Goal: Task Accomplishment & Management: Manage account settings

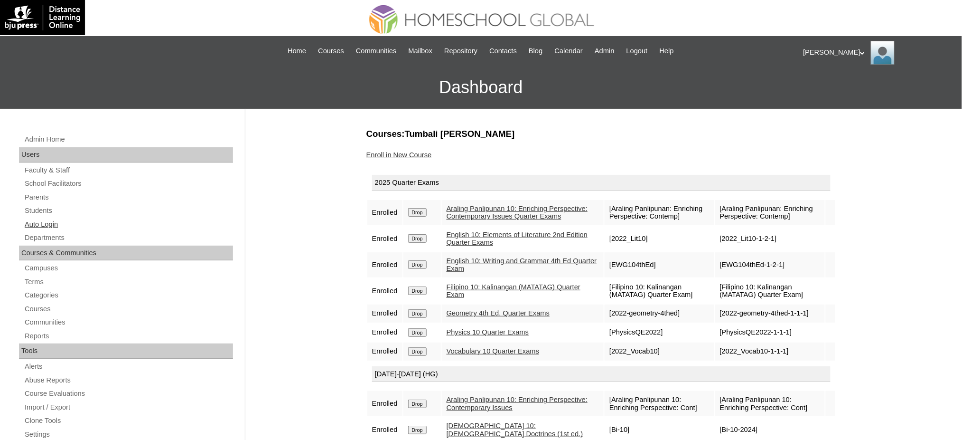
click at [48, 224] on link "Auto Login" at bounding box center [128, 224] width 209 height 12
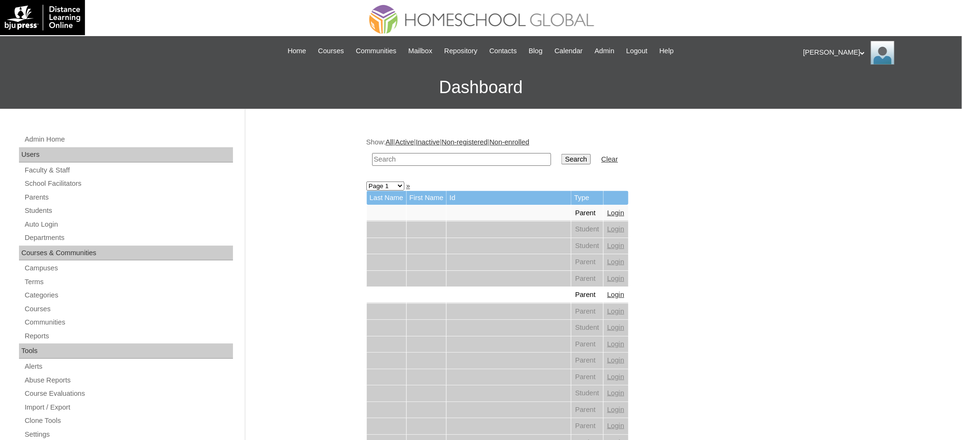
click at [429, 162] on input "text" at bounding box center [461, 159] width 179 height 13
paste input "Yosef Elijah"
type input "Yosef Elijah"
click at [562, 159] on input "Search" at bounding box center [576, 159] width 29 height 10
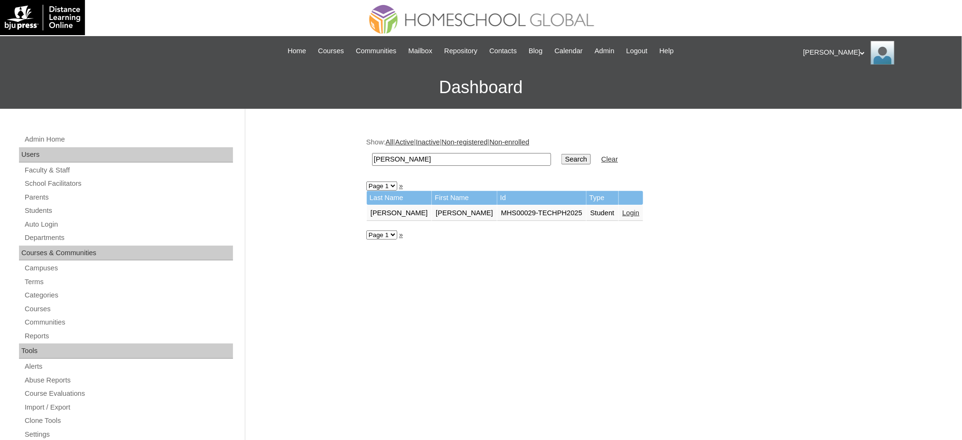
click at [623, 209] on link "Login" at bounding box center [631, 213] width 17 height 8
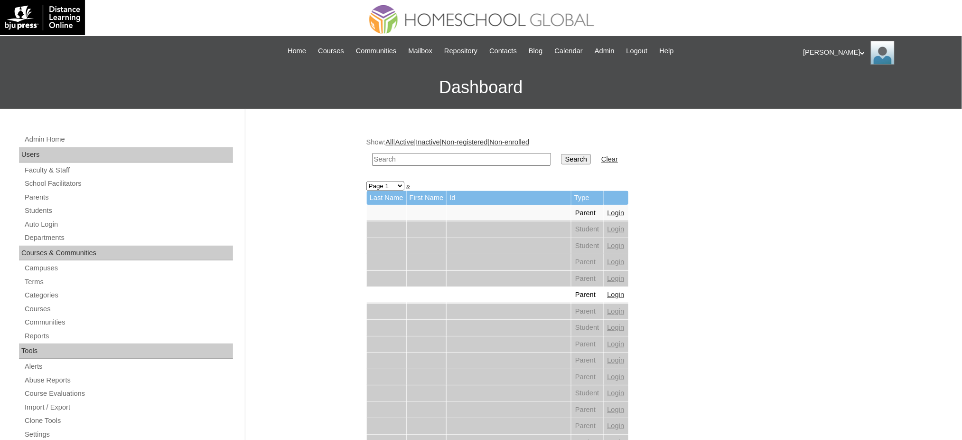
click at [390, 155] on input "text" at bounding box center [461, 159] width 179 height 13
paste input "[PERSON_NAME]"
type input "[PERSON_NAME]"
click at [562, 161] on input "Search" at bounding box center [576, 159] width 29 height 10
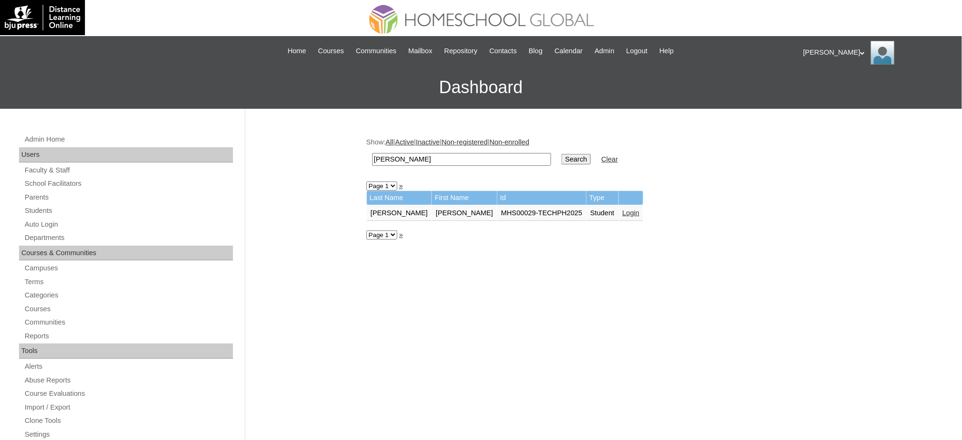
click at [623, 209] on link "Login" at bounding box center [631, 213] width 17 height 8
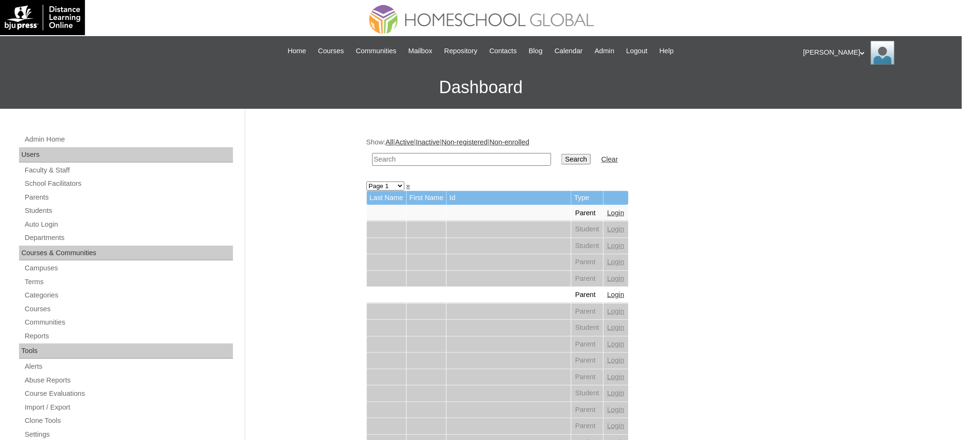
click at [507, 159] on input "text" at bounding box center [461, 159] width 179 height 13
paste input "[PERSON_NAME]"
type input "[PERSON_NAME]"
click at [562, 157] on input "Search" at bounding box center [576, 159] width 29 height 10
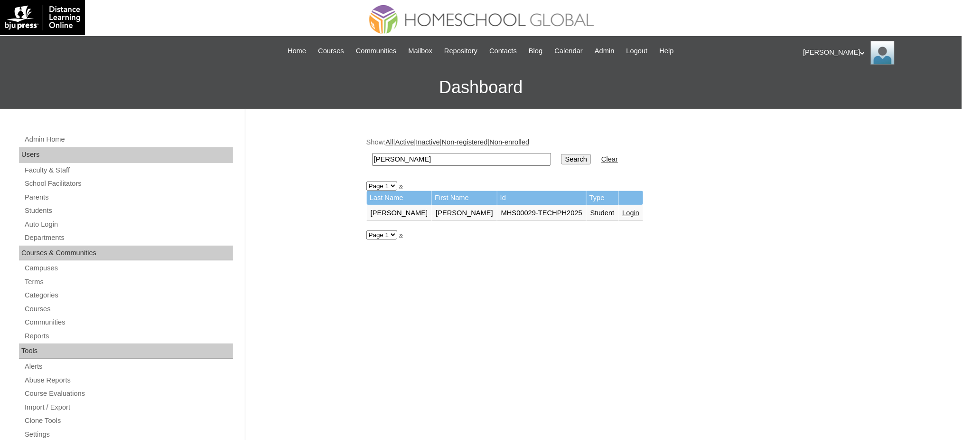
click at [623, 209] on link "Login" at bounding box center [631, 213] width 17 height 8
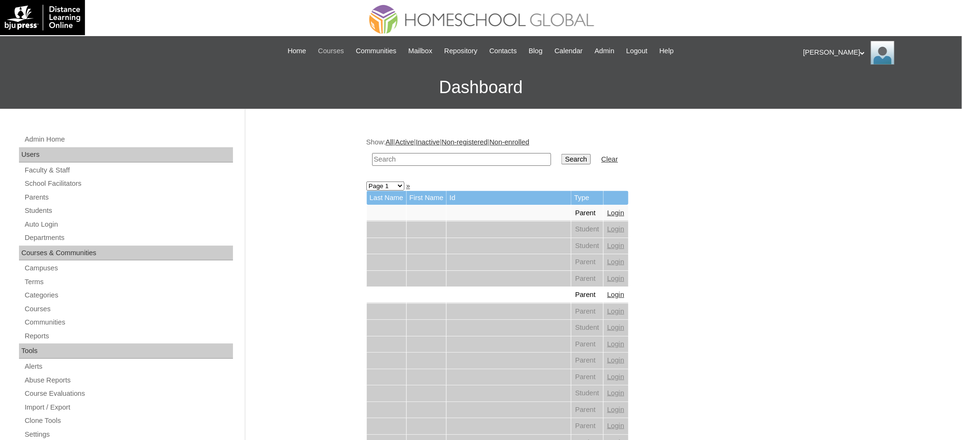
click at [326, 49] on span "Courses" at bounding box center [331, 51] width 26 height 11
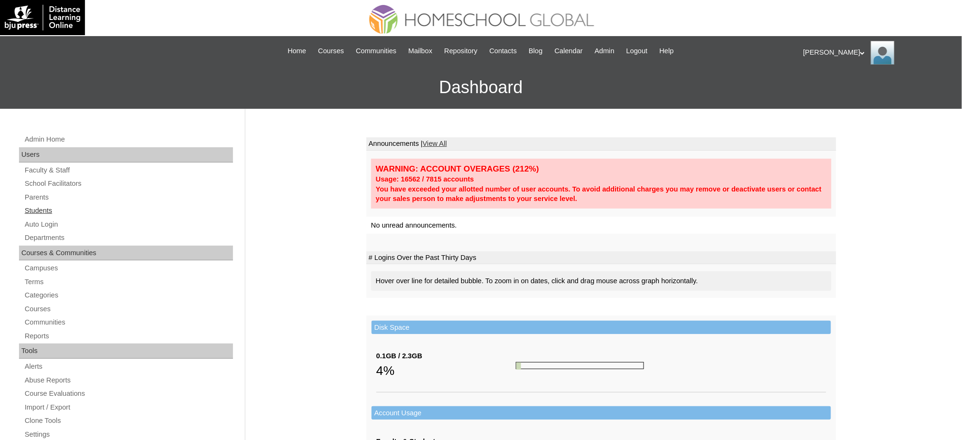
click at [40, 209] on link "Students" at bounding box center [128, 211] width 209 height 12
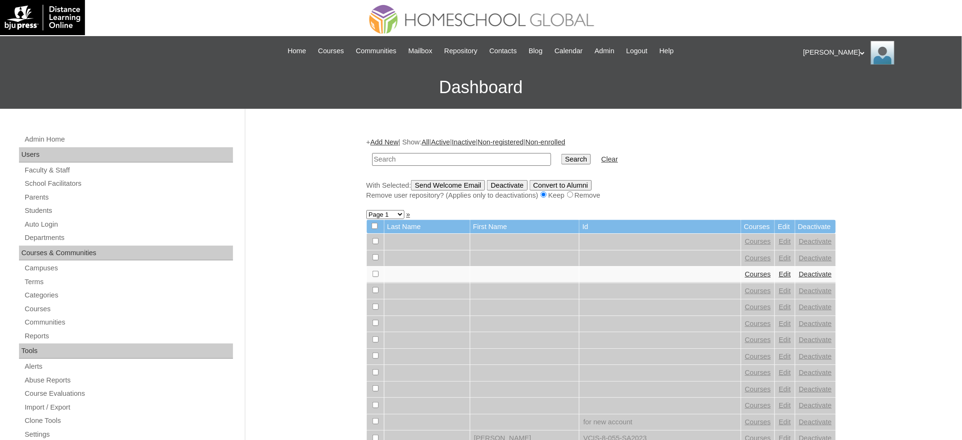
click at [434, 158] on input "text" at bounding box center [461, 159] width 179 height 13
type input "Jarrhed Wynn"
click at [562, 160] on input "Search" at bounding box center [576, 159] width 29 height 10
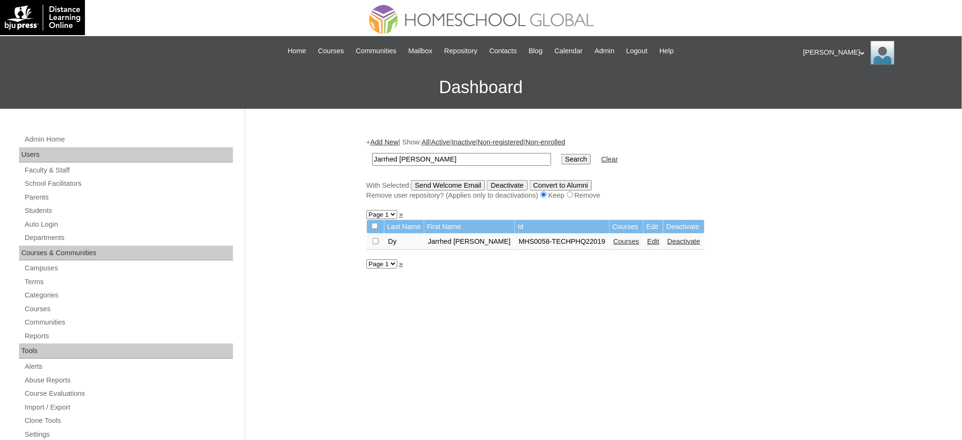
click at [614, 238] on link "Courses" at bounding box center [627, 241] width 26 height 8
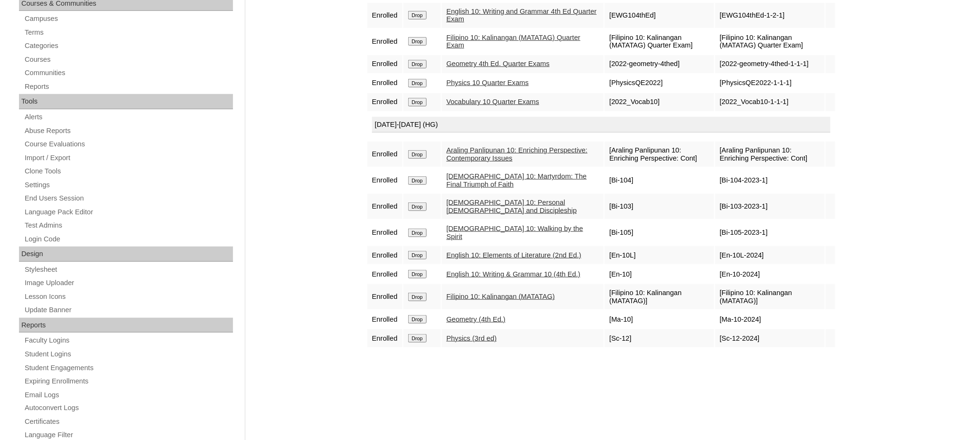
scroll to position [63, 0]
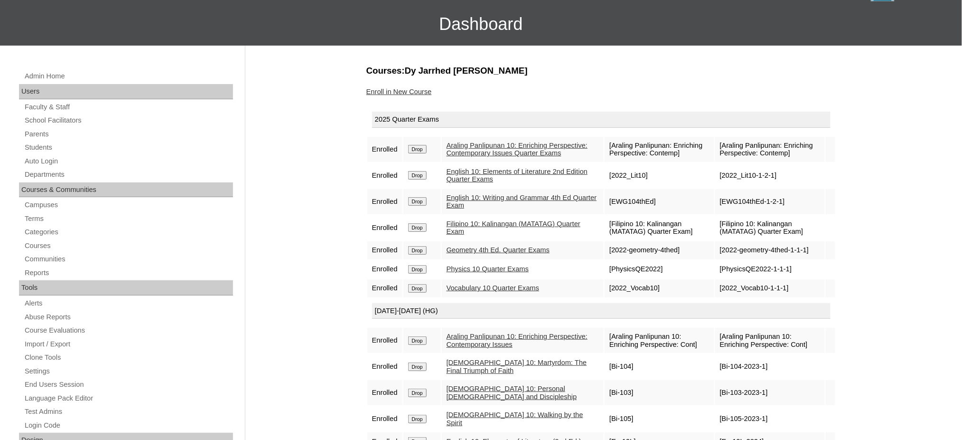
click at [411, 94] on link "Enroll in New Course" at bounding box center [399, 92] width 66 height 8
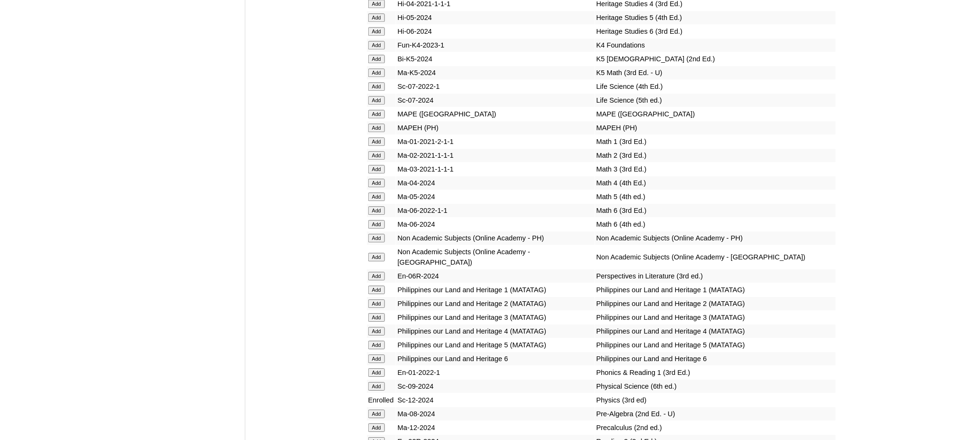
scroll to position [3481, 0]
click at [379, 123] on input "Add" at bounding box center [376, 127] width 17 height 9
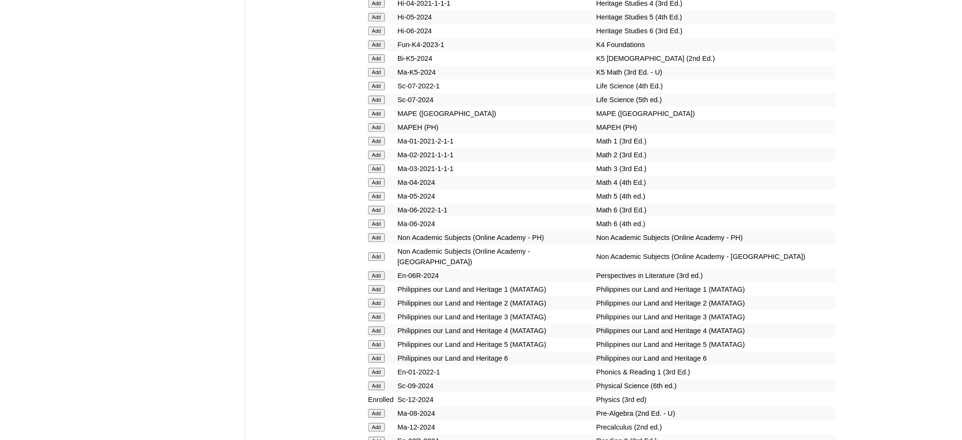
click at [379, 123] on input "Add" at bounding box center [376, 127] width 17 height 9
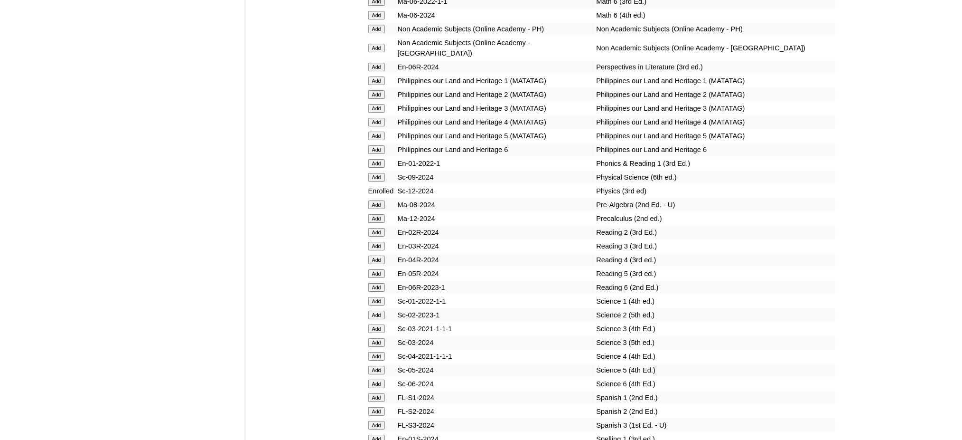
scroll to position [3734, 0]
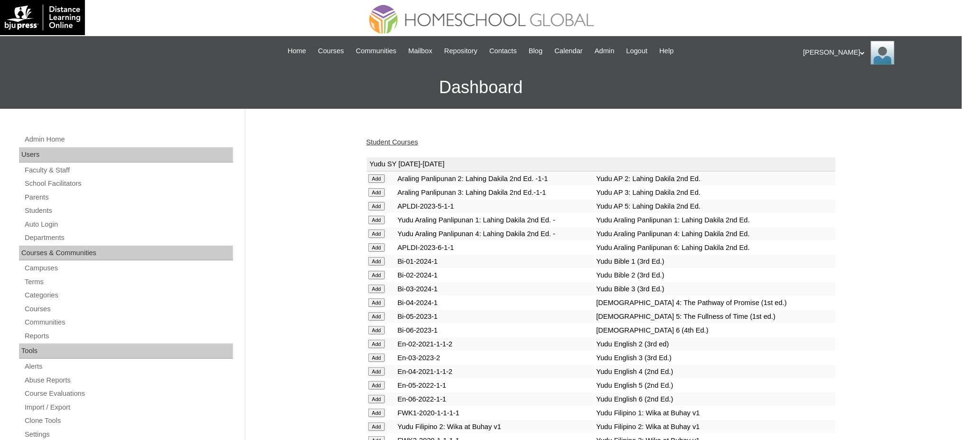
click at [387, 144] on link "Student Courses" at bounding box center [392, 142] width 52 height 8
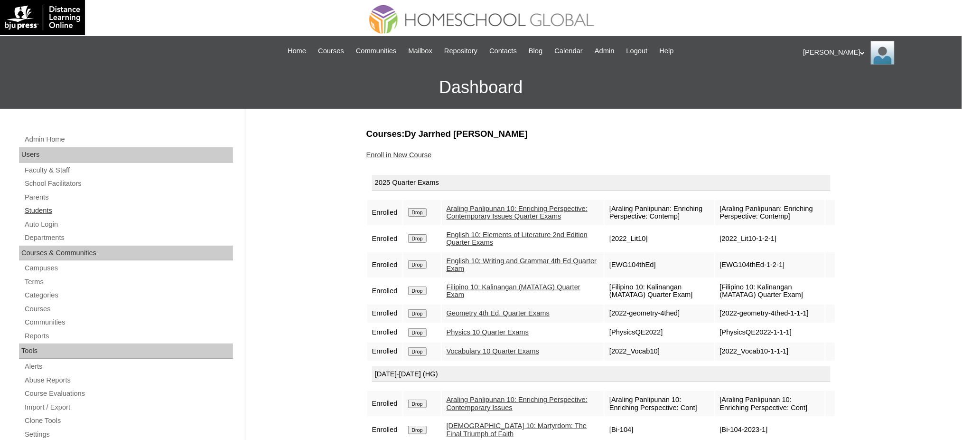
click at [41, 213] on link "Students" at bounding box center [128, 211] width 209 height 12
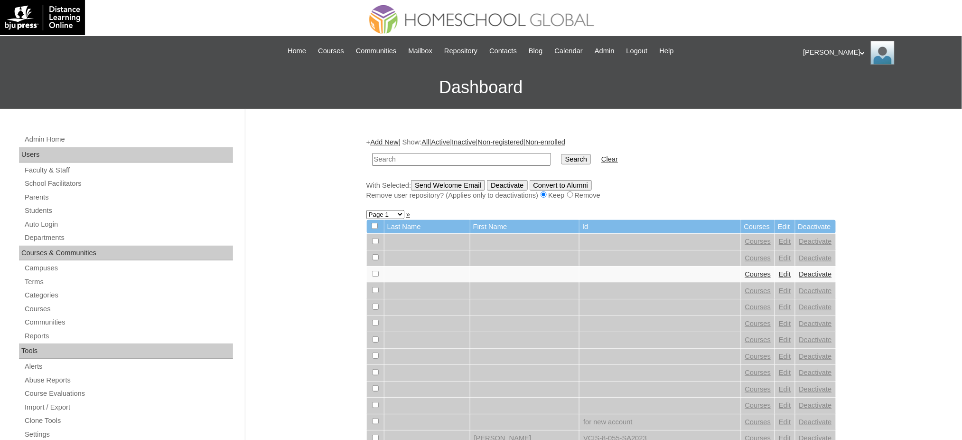
paste input "[PERSON_NAME]"
type input "[PERSON_NAME]"
click at [562, 162] on input "Search" at bounding box center [576, 159] width 29 height 10
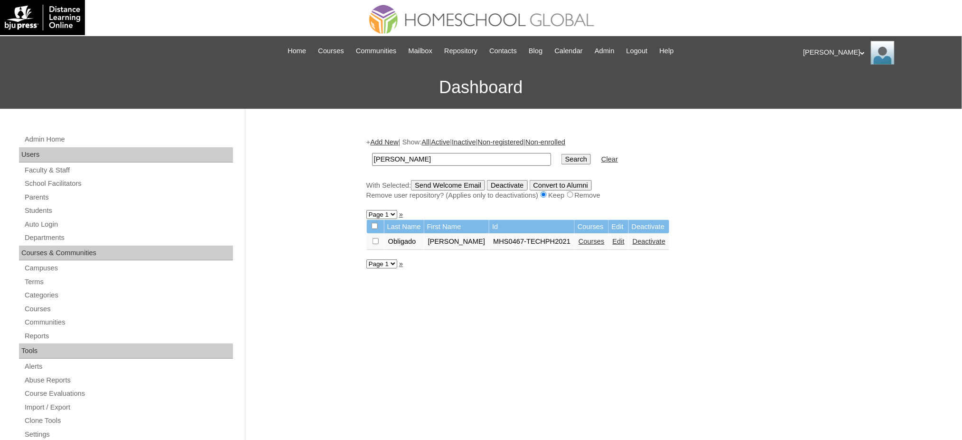
click at [579, 238] on link "Courses" at bounding box center [592, 241] width 26 height 8
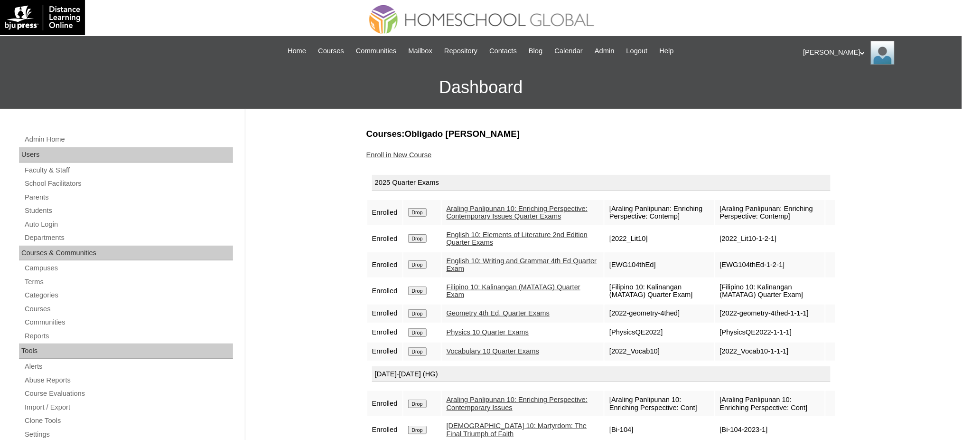
click at [399, 155] on link "Enroll in New Course" at bounding box center [399, 155] width 66 height 8
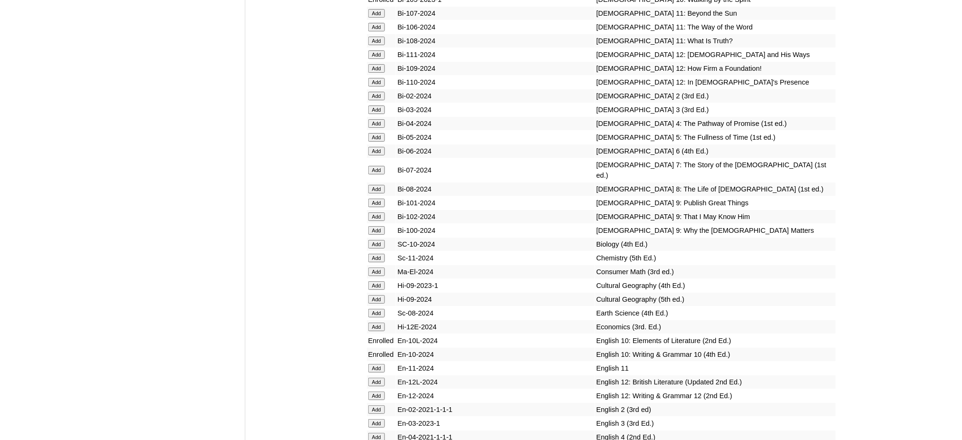
scroll to position [2532, 0]
